Goal: Find specific page/section: Find specific page/section

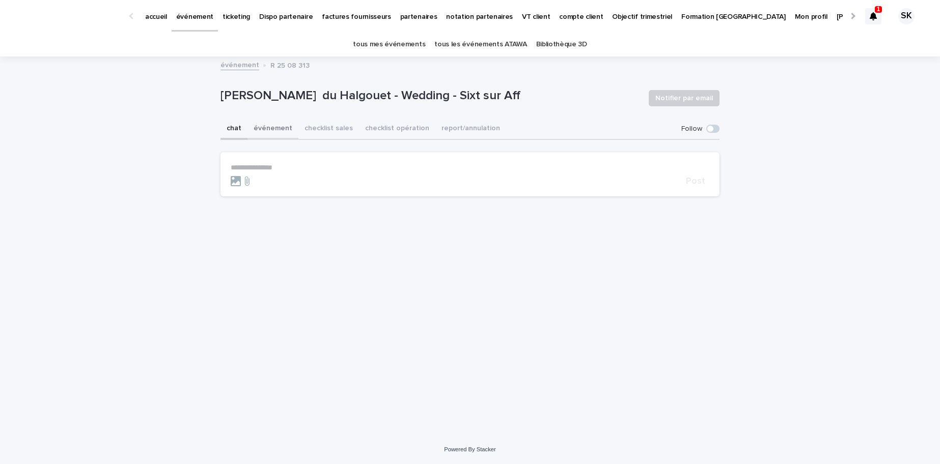
click at [270, 125] on button "événement" at bounding box center [272, 129] width 51 height 21
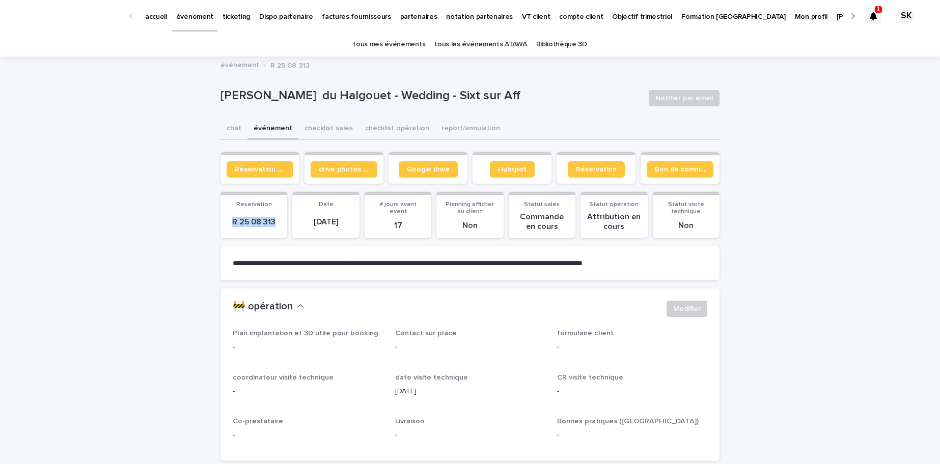
drag, startPoint x: 276, startPoint y: 222, endPoint x: 217, endPoint y: 221, distance: 59.6
copy p "R 25 08 313"
click at [483, 45] on link "tous les événements ATAWA" at bounding box center [480, 45] width 92 height 24
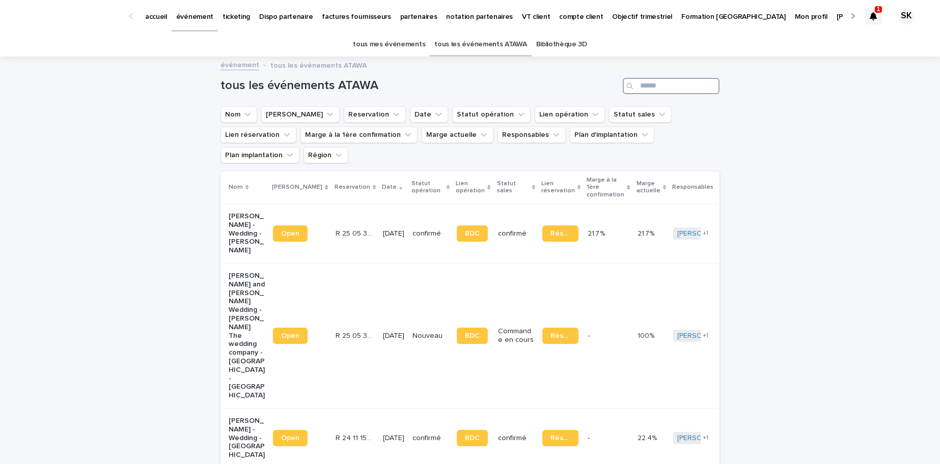
click at [664, 90] on input "Search" at bounding box center [671, 86] width 97 height 16
paste input "**********"
type input "**********"
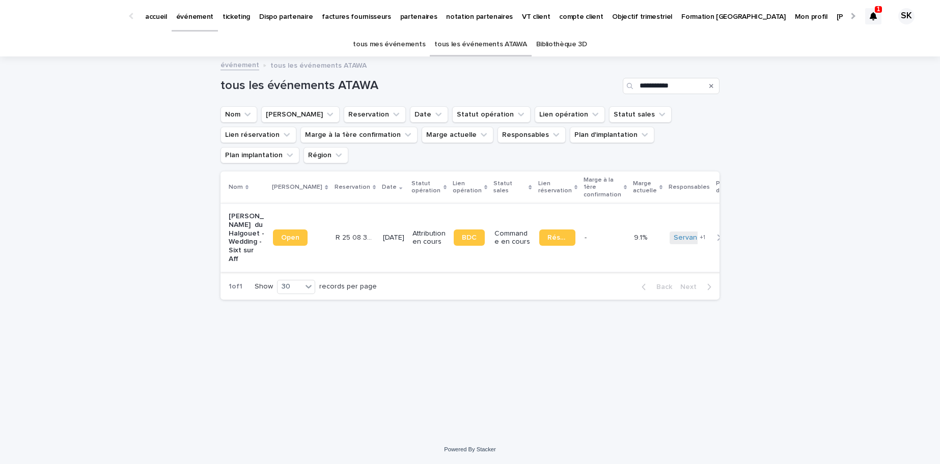
click at [281, 234] on span "Open" at bounding box center [290, 237] width 18 height 7
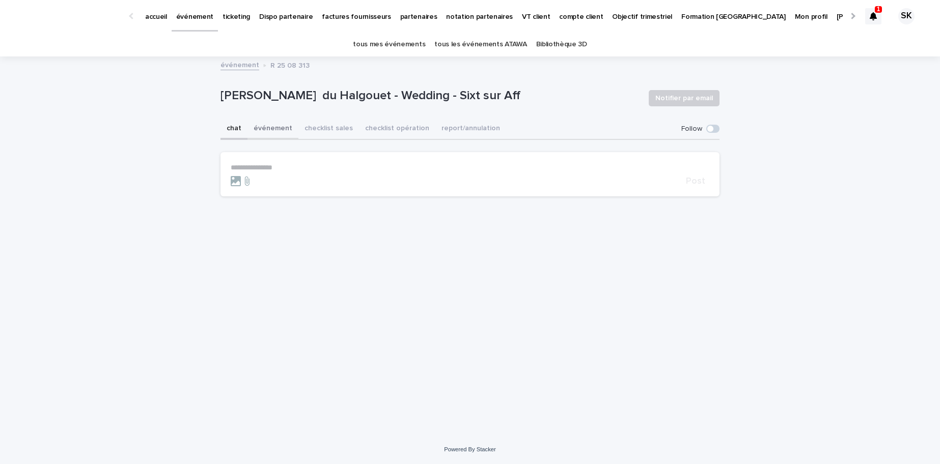
click at [277, 126] on button "événement" at bounding box center [272, 129] width 51 height 21
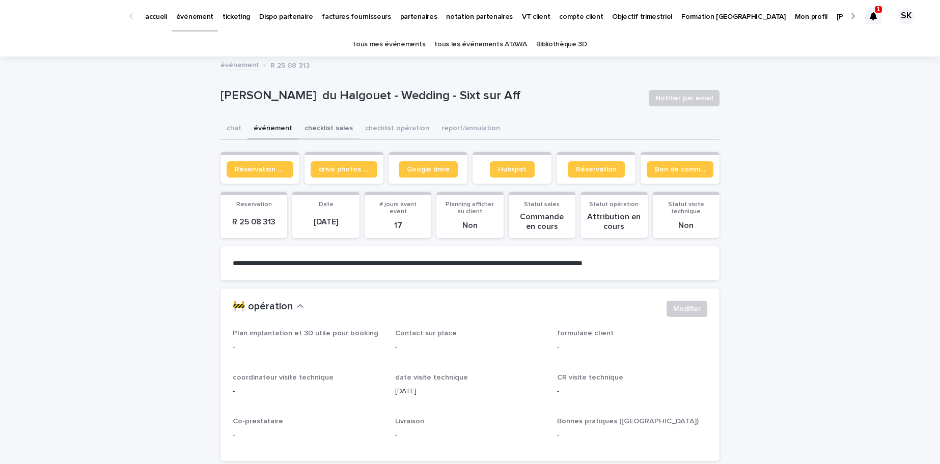
click at [322, 128] on button "checklist sales" at bounding box center [328, 129] width 61 height 21
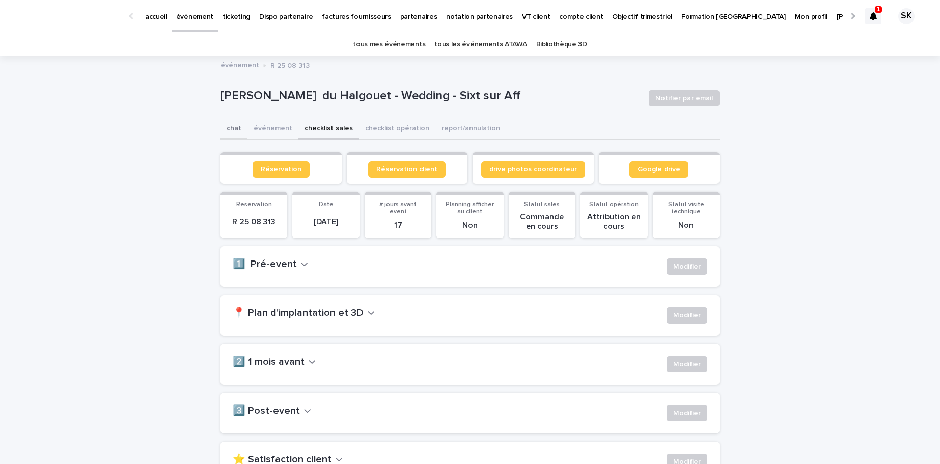
click at [234, 131] on button "chat" at bounding box center [233, 129] width 27 height 21
